Goal: Check status: Check status

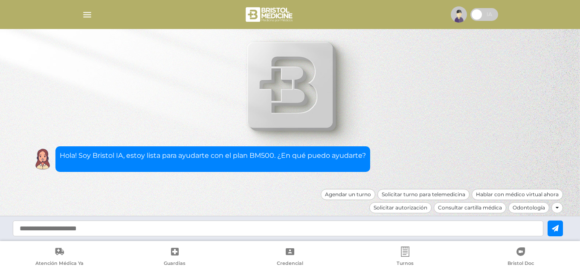
click at [89, 15] on img "button" at bounding box center [87, 14] width 11 height 11
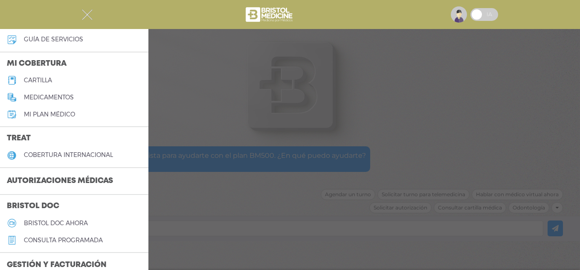
scroll to position [85, 0]
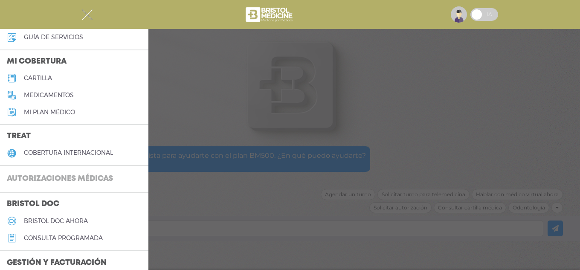
click at [82, 176] on h3 "Autorizaciones médicas" at bounding box center [60, 179] width 120 height 16
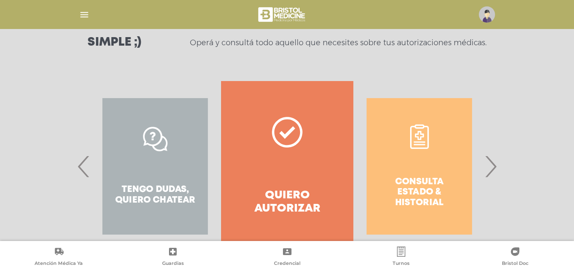
scroll to position [128, 0]
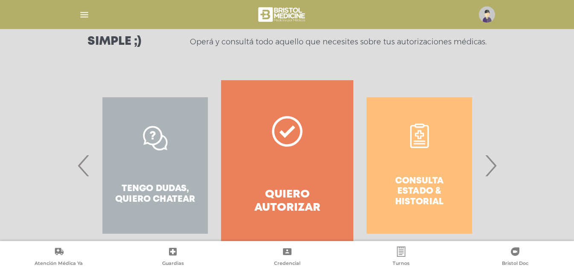
click at [491, 173] on span "›" at bounding box center [490, 165] width 17 height 46
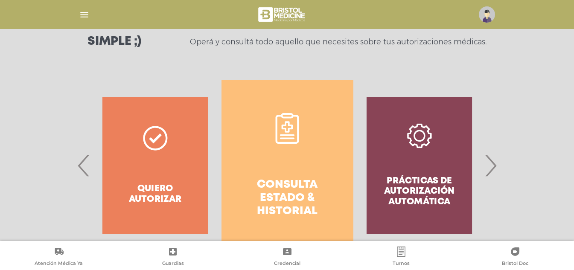
click at [283, 183] on h4 "Consulta estado & historial" at bounding box center [287, 198] width 101 height 40
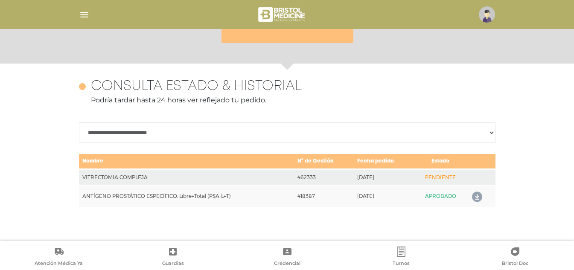
scroll to position [370, 0]
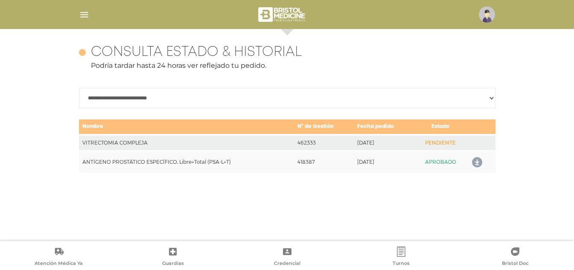
click at [492, 98] on select "**********" at bounding box center [287, 98] width 416 height 20
click at [449, 69] on p "Podría tardar hasta 24 horas ver reflejado tu pedido." at bounding box center [287, 66] width 416 height 10
